Goal: Check status

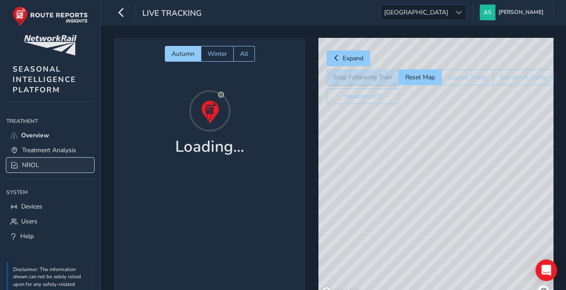
click at [36, 162] on span "NROL" at bounding box center [30, 165] width 17 height 9
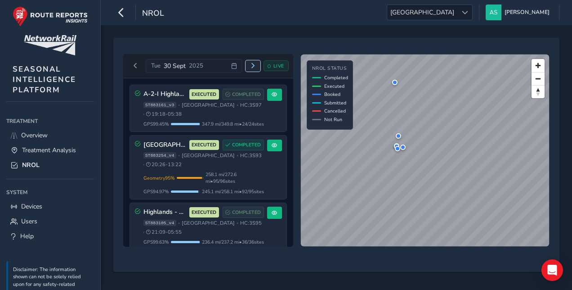
click at [253, 66] on span "Next day" at bounding box center [252, 65] width 5 height 5
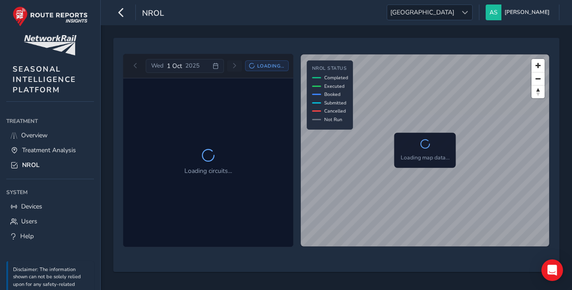
click at [253, 66] on icon at bounding box center [251, 65] width 5 height 5
click at [219, 64] on icon at bounding box center [216, 66] width 6 height 6
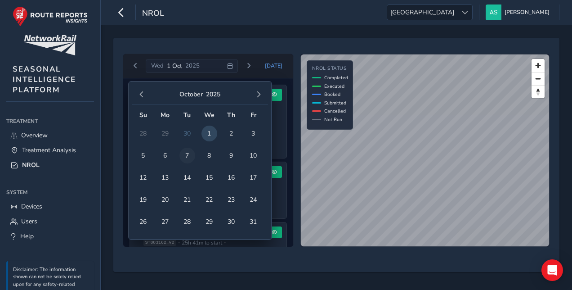
click at [185, 155] on span "7" at bounding box center [188, 156] width 16 height 16
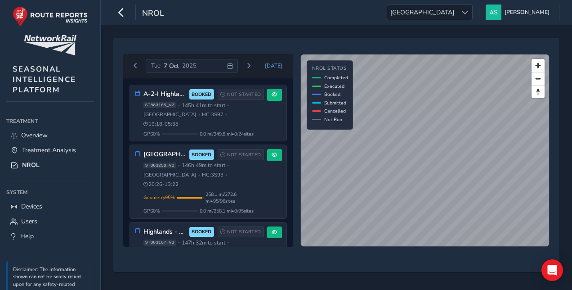
click at [237, 66] on div "[DATE]" at bounding box center [192, 66] width 92 height 14
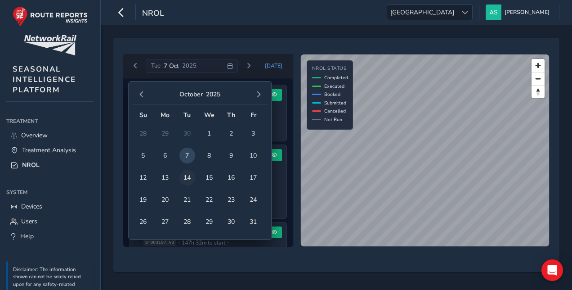
click at [187, 175] on span "14" at bounding box center [188, 178] width 16 height 16
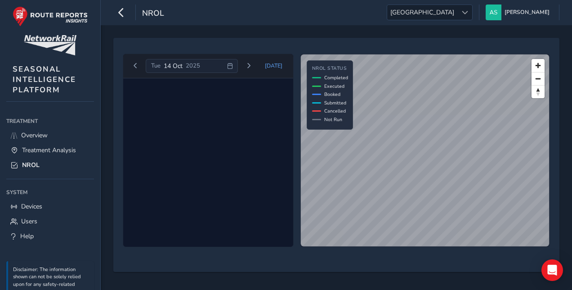
click at [233, 67] on icon at bounding box center [230, 66] width 6 height 6
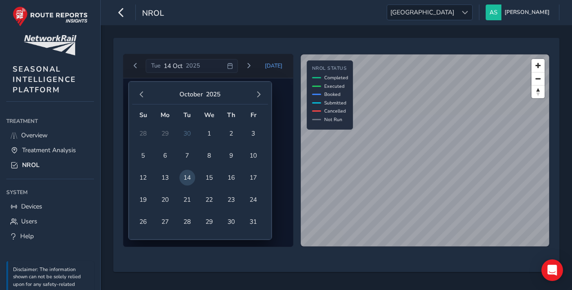
click at [185, 130] on td "30" at bounding box center [187, 133] width 22 height 22
click at [139, 94] on span "button" at bounding box center [142, 94] width 6 height 6
click at [189, 217] on span "30" at bounding box center [188, 222] width 16 height 16
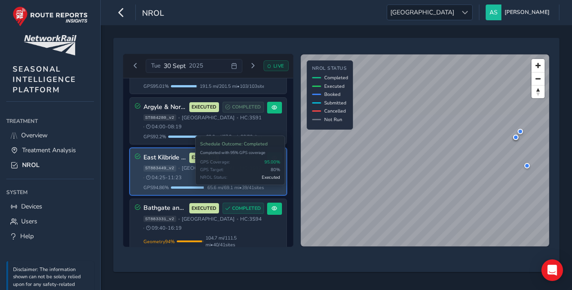
scroll to position [224, 0]
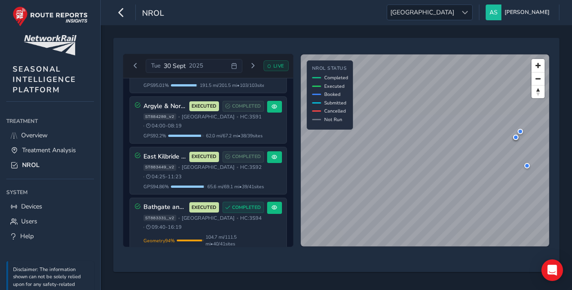
click at [107, 93] on div "[DATE] LIVE A-2-I Highland - 3S97 EXECUTED COMPLETED ST883161_v3 • [GEOGRAPHIC_…" at bounding box center [337, 157] width 472 height 265
